Goal: Use online tool/utility: Utilize a website feature to perform a specific function

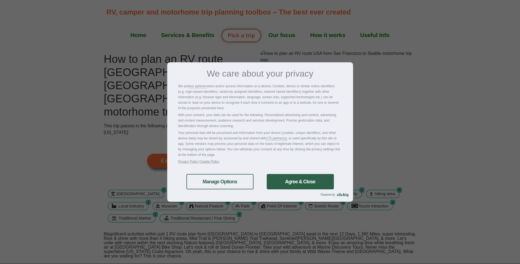
drag, startPoint x: 294, startPoint y: 179, endPoint x: 265, endPoint y: 176, distance: 29.1
click at [293, 179] on link "Agree & Close" at bounding box center [300, 181] width 67 height 15
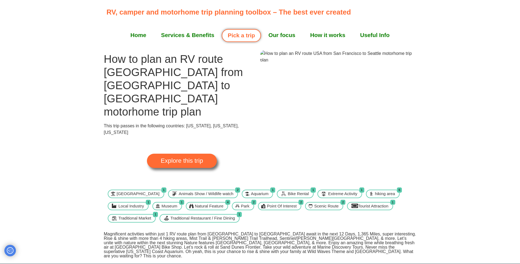
click at [185, 158] on span "Explore this trip" at bounding box center [182, 161] width 42 height 6
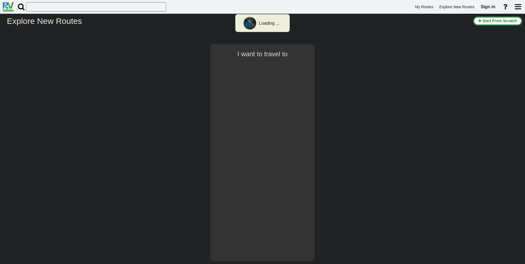
select select "number:2"
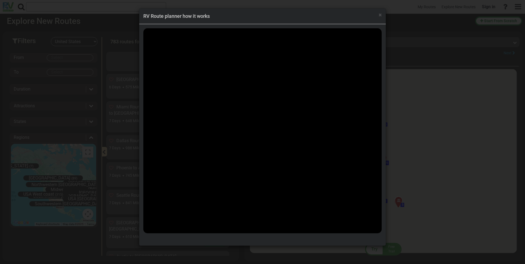
scroll to position [4974, 0]
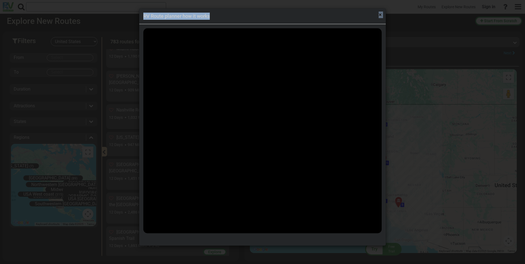
click at [379, 14] on div "× RV Route planner how it works" at bounding box center [262, 17] width 246 height 16
click at [379, 15] on span "×" at bounding box center [379, 15] width 3 height 7
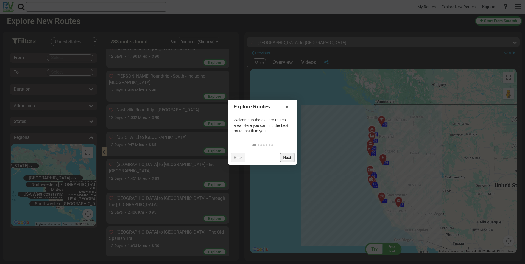
click at [288, 159] on link "Next" at bounding box center [287, 157] width 14 height 9
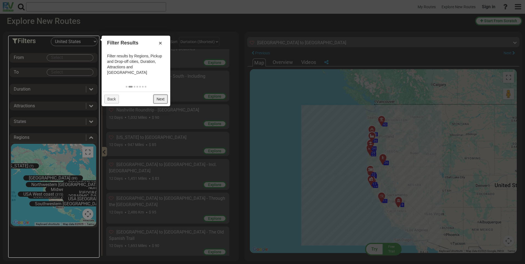
click at [159, 95] on link "Next" at bounding box center [160, 99] width 14 height 9
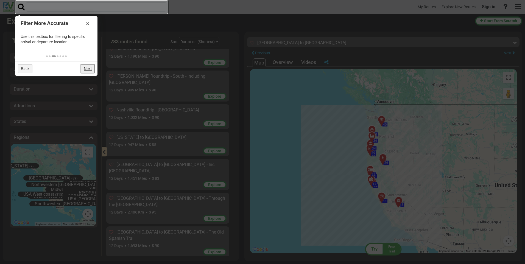
click at [86, 68] on link "Next" at bounding box center [88, 68] width 14 height 9
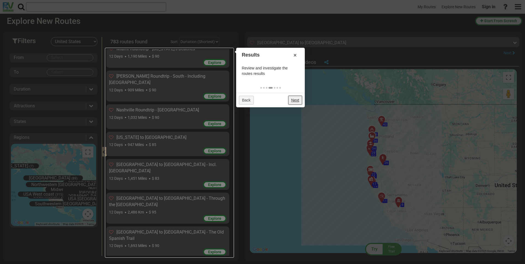
click at [291, 100] on link "Next" at bounding box center [295, 100] width 14 height 9
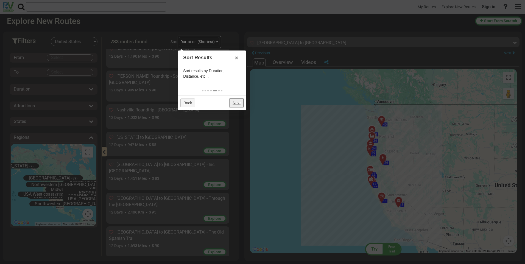
click at [239, 105] on link "Next" at bounding box center [236, 102] width 14 height 9
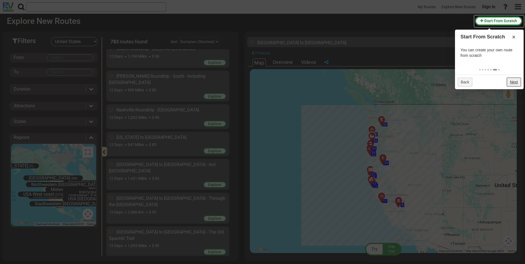
click at [515, 80] on link "Next" at bounding box center [513, 82] width 14 height 9
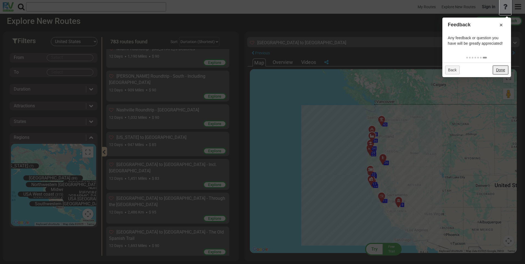
click at [499, 71] on link "Done" at bounding box center [499, 70] width 15 height 9
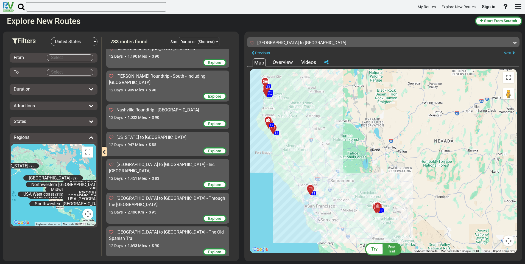
drag, startPoint x: 373, startPoint y: 223, endPoint x: 365, endPoint y: 185, distance: 39.2
click at [366, 185] on div "To activate drag with keyboard, press Alt + Enter. Once in keyboard drag state,…" at bounding box center [383, 161] width 267 height 184
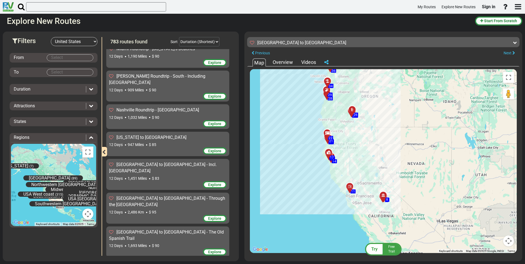
drag, startPoint x: 340, startPoint y: 167, endPoint x: 350, endPoint y: 167, distance: 10.2
click at [350, 167] on div "To activate drag with keyboard, press Alt + Enter. Once in keyboard drag state,…" at bounding box center [383, 161] width 267 height 184
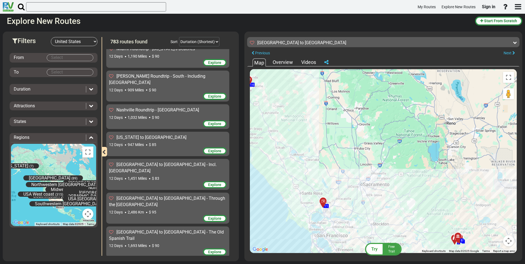
drag, startPoint x: 316, startPoint y: 195, endPoint x: 343, endPoint y: 182, distance: 29.8
click at [343, 182] on div "To activate drag with keyboard, press Alt + Enter. Once in keyboard drag state,…" at bounding box center [383, 161] width 267 height 184
click at [322, 200] on icon at bounding box center [322, 201] width 5 height 4
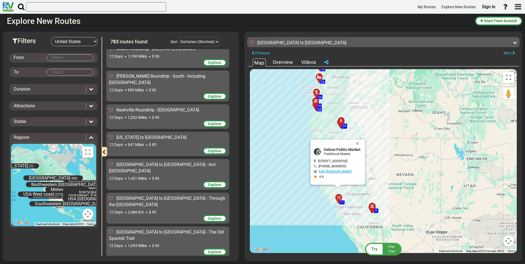
drag, startPoint x: 317, startPoint y: 171, endPoint x: 375, endPoint y: 159, distance: 59.8
click at [380, 173] on div "To activate drag with keyboard, press Alt + Enter. Once in keyboard drag state,…" at bounding box center [383, 161] width 267 height 184
click at [359, 141] on button "Close" at bounding box center [358, 144] width 7 height 8
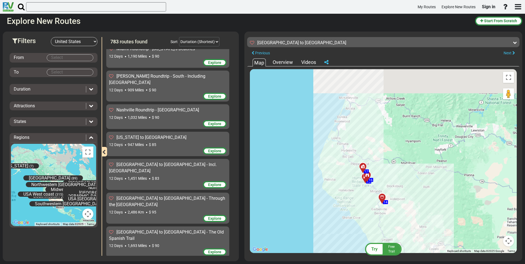
drag, startPoint x: 317, startPoint y: 133, endPoint x: 303, endPoint y: 218, distance: 86.0
click at [304, 218] on div "To activate drag with keyboard, press Alt + Enter. Once in keyboard drag state,…" at bounding box center [383, 161] width 267 height 184
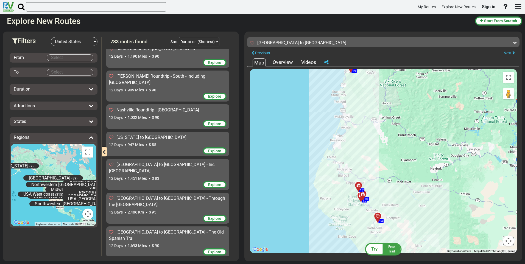
click at [282, 186] on div "To activate drag with keyboard, press Alt + Enter. Once in keyboard drag state,…" at bounding box center [383, 161] width 267 height 184
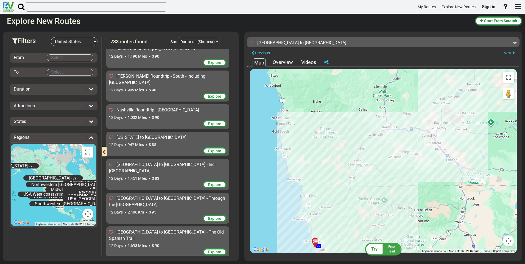
drag, startPoint x: 287, startPoint y: 156, endPoint x: 292, endPoint y: 215, distance: 60.0
click at [293, 215] on div "To activate drag with keyboard, press Alt + Enter. Once in keyboard drag state,…" at bounding box center [383, 161] width 267 height 184
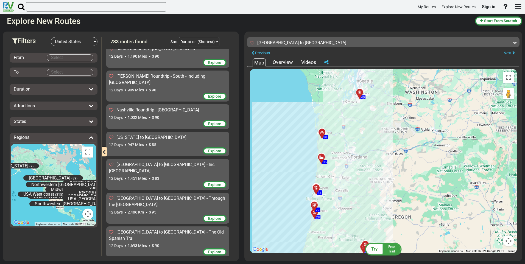
drag, startPoint x: 306, startPoint y: 116, endPoint x: 296, endPoint y: 220, distance: 104.5
click at [297, 225] on div "To activate drag with keyboard, press Alt + Enter. Once in keyboard drag state,…" at bounding box center [383, 161] width 267 height 184
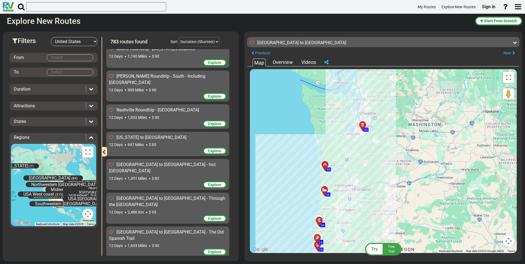
drag, startPoint x: 299, startPoint y: 150, endPoint x: 294, endPoint y: 161, distance: 11.7
click at [297, 163] on div "To activate drag with keyboard, press Alt + Enter. Once in keyboard drag state,…" at bounding box center [383, 161] width 267 height 184
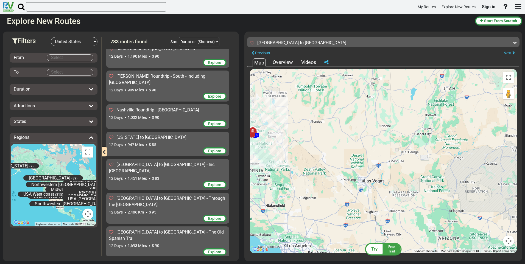
click at [376, 249] on span "Try" at bounding box center [374, 248] width 6 height 5
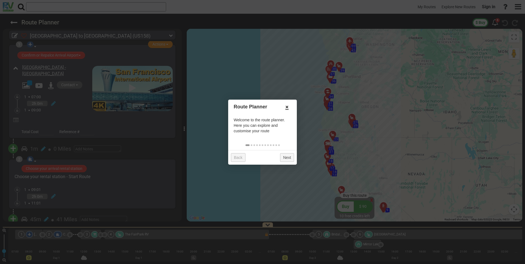
click at [289, 106] on link "×" at bounding box center [286, 106] width 9 height 9
